Goal: Task Accomplishment & Management: Manage account settings

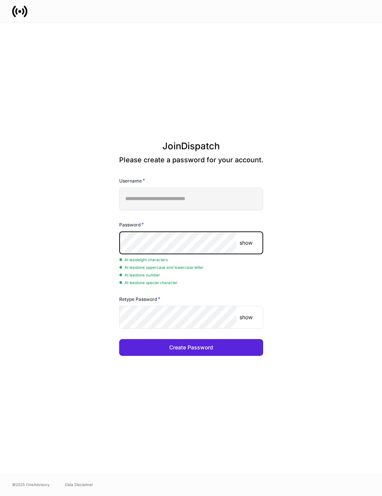
click at [234, 246] on p "show" at bounding box center [246, 243] width 13 height 8
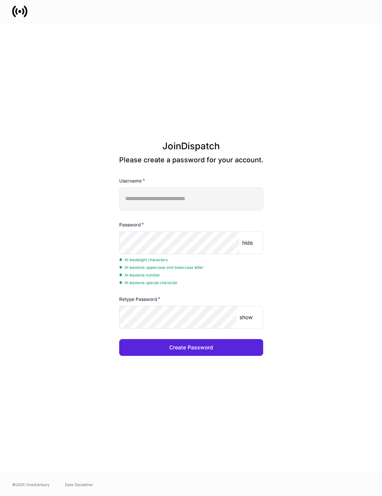
click at [234, 316] on p "show" at bounding box center [246, 318] width 13 height 8
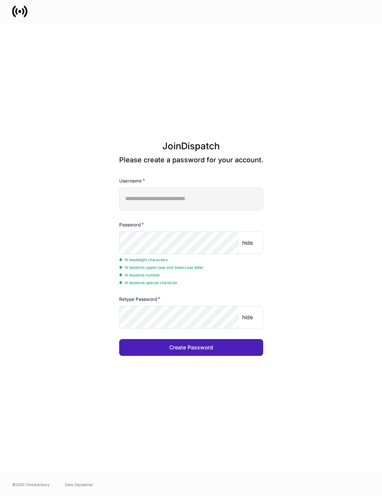
click at [198, 348] on div "Create Password" at bounding box center [191, 347] width 44 height 5
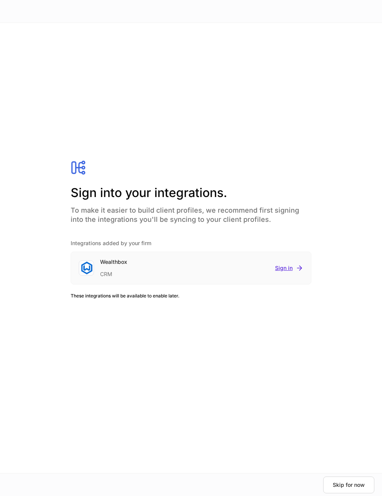
click at [234, 269] on div "Sign in" at bounding box center [289, 268] width 28 height 8
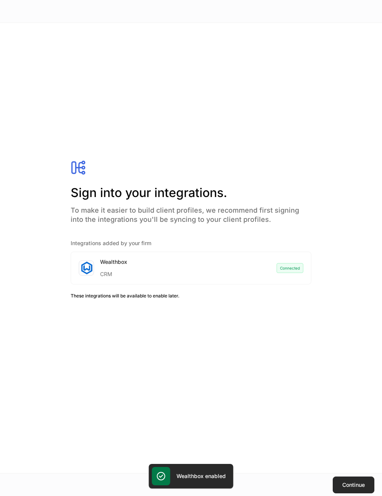
click at [234, 487] on div "Continue" at bounding box center [353, 485] width 23 height 5
